Goal: Navigation & Orientation: Understand site structure

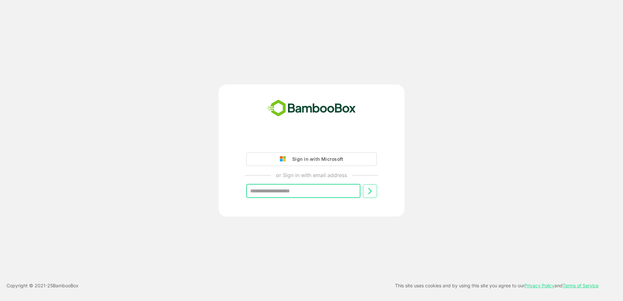
click at [350, 193] on input "text" at bounding box center [303, 191] width 114 height 14
type input "*"
type input "**********"
click at [366, 194] on icon at bounding box center [370, 191] width 8 height 8
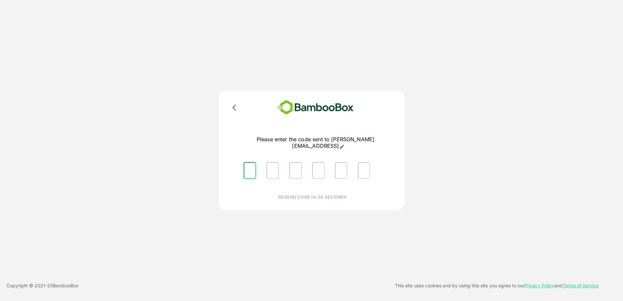
click at [248, 162] on input "Please enter OTP character 1" at bounding box center [249, 170] width 12 height 17
type input "*"
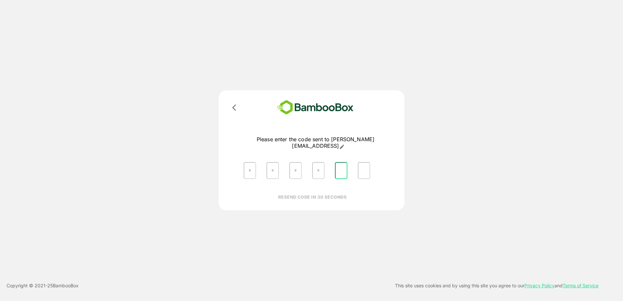
type input "*"
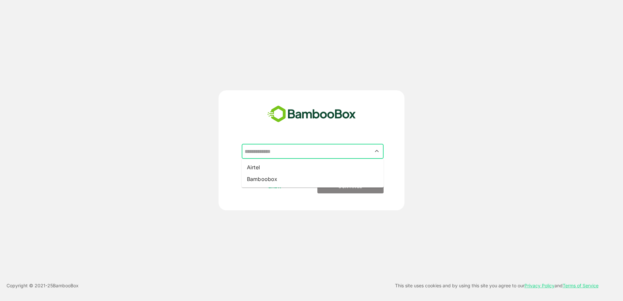
click at [284, 153] on input "text" at bounding box center [312, 151] width 139 height 12
click at [281, 168] on li "Airtel" at bounding box center [313, 167] width 142 height 12
type input "******"
click at [346, 190] on p "CONTINUE" at bounding box center [349, 186] width 65 height 7
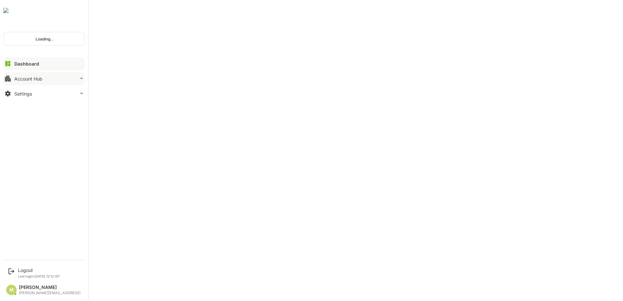
click at [43, 78] on button "Account Hub" at bounding box center [43, 78] width 81 height 13
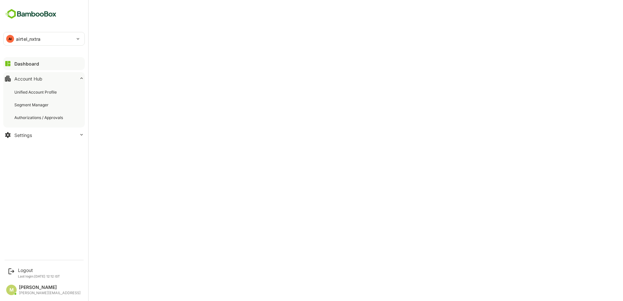
click at [47, 56] on div "Dashboard Account Hub Unified Account Profile Segment Manager Authorizations / …" at bounding box center [44, 99] width 88 height 86
click at [55, 77] on button "Account Hub" at bounding box center [43, 78] width 81 height 13
click at [42, 105] on div "Segment Manager" at bounding box center [32, 105] width 36 height 6
click at [36, 93] on div "Unified Account Profile" at bounding box center [36, 92] width 44 height 6
click at [41, 137] on button "Settings" at bounding box center [43, 134] width 81 height 13
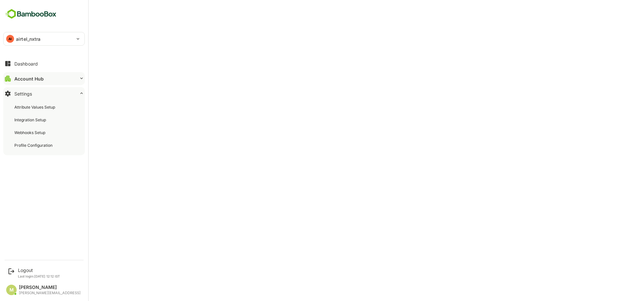
click at [59, 74] on button "Account Hub" at bounding box center [43, 78] width 81 height 13
click at [52, 118] on div "Authorizations / Approvals" at bounding box center [39, 118] width 50 height 6
click at [60, 102] on div "Segment Manager" at bounding box center [44, 105] width 74 height 12
click at [31, 68] on button "Dashboard" at bounding box center [43, 63] width 81 height 13
click at [30, 77] on div "Account Hub" at bounding box center [28, 79] width 28 height 6
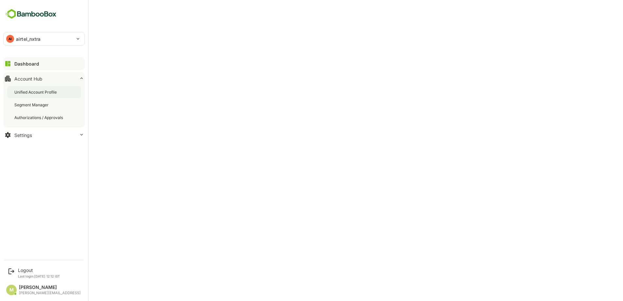
click at [42, 89] on div "Unified Account Profile" at bounding box center [36, 92] width 44 height 6
click at [39, 105] on div "Segment Manager" at bounding box center [32, 105] width 36 height 6
click at [44, 118] on div "Authorizations / Approvals" at bounding box center [39, 118] width 50 height 6
click at [36, 100] on div "Segment Manager" at bounding box center [44, 105] width 74 height 12
click at [45, 92] on div "Unified Account Profile" at bounding box center [36, 92] width 44 height 6
